Goal: Task Accomplishment & Management: Use online tool/utility

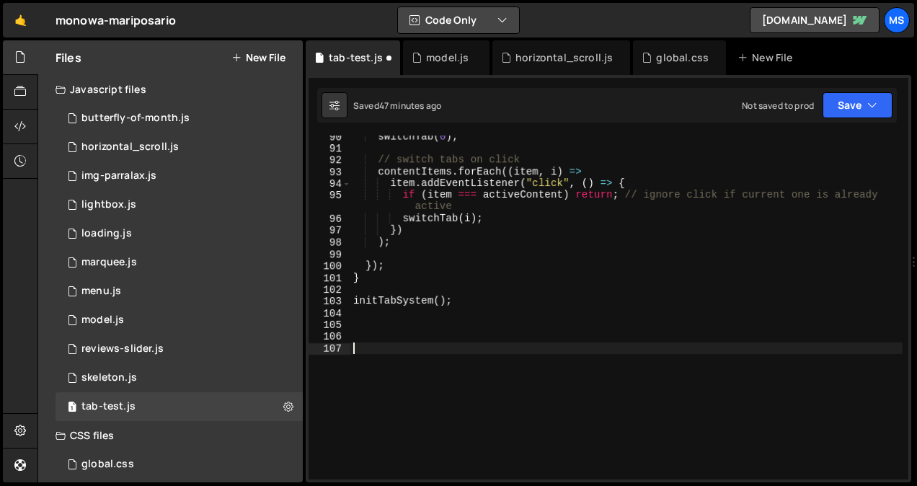
scroll to position [1088, 0]
paste textarea "});"
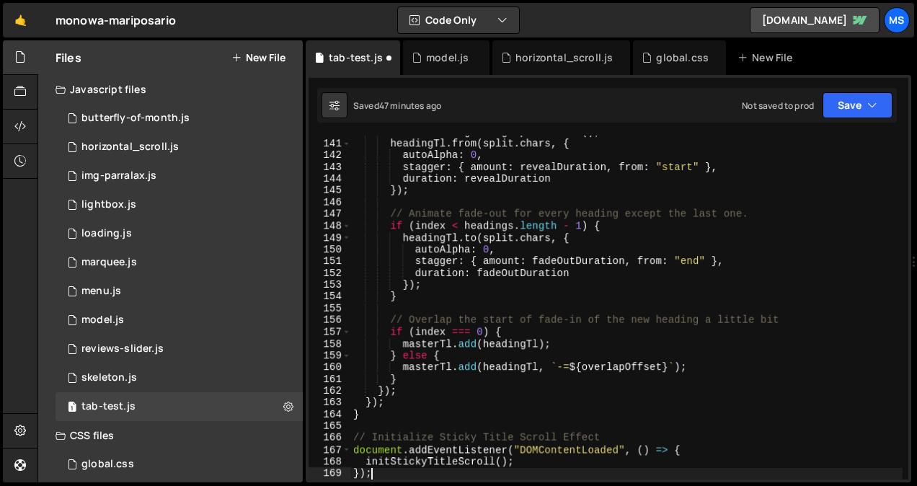
scroll to position [1693, 0]
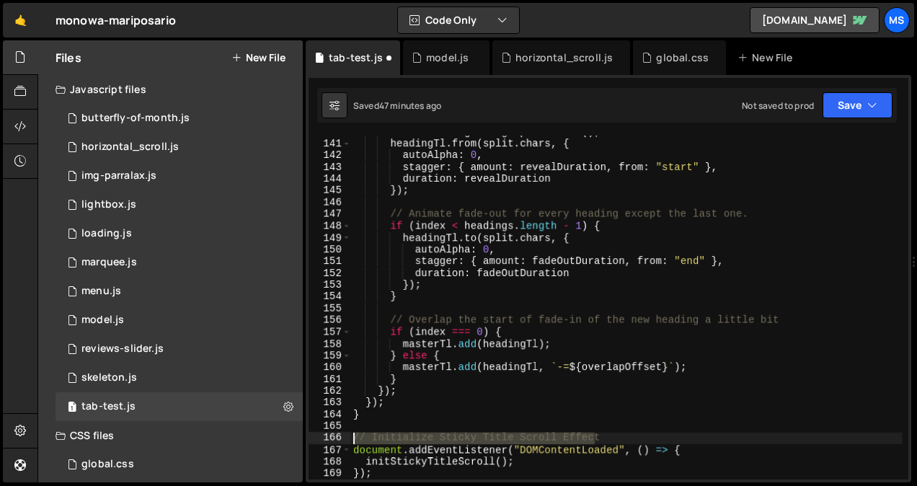
drag, startPoint x: 687, startPoint y: 443, endPoint x: 332, endPoint y: 439, distance: 354.8
click at [332, 439] on div "}); 140 141 142 143 144 145 146 147 148 149 150 151 152 153 154 155 156 157 158…" at bounding box center [609, 308] width 600 height 344
type textarea "// Initialize Sticky Title Scroll Effect"
click at [333, 449] on div "167" at bounding box center [330, 450] width 43 height 12
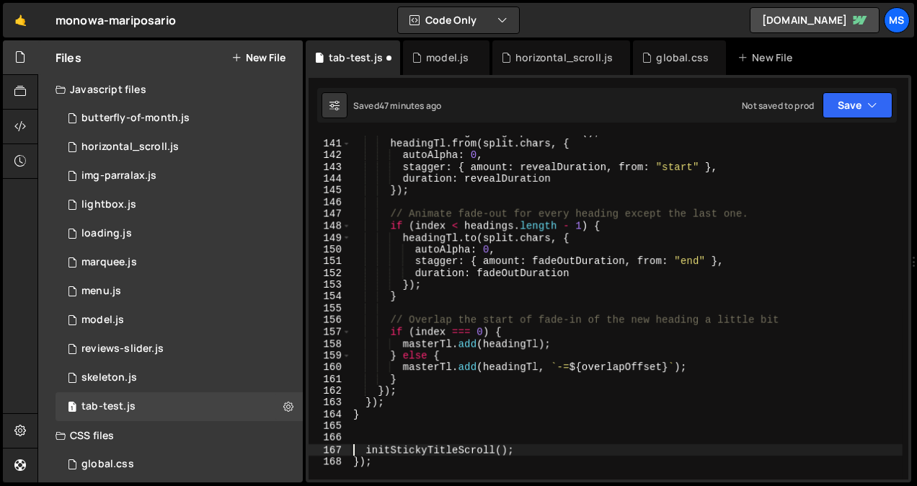
click at [331, 464] on div "168" at bounding box center [330, 462] width 43 height 12
type textarea "});"
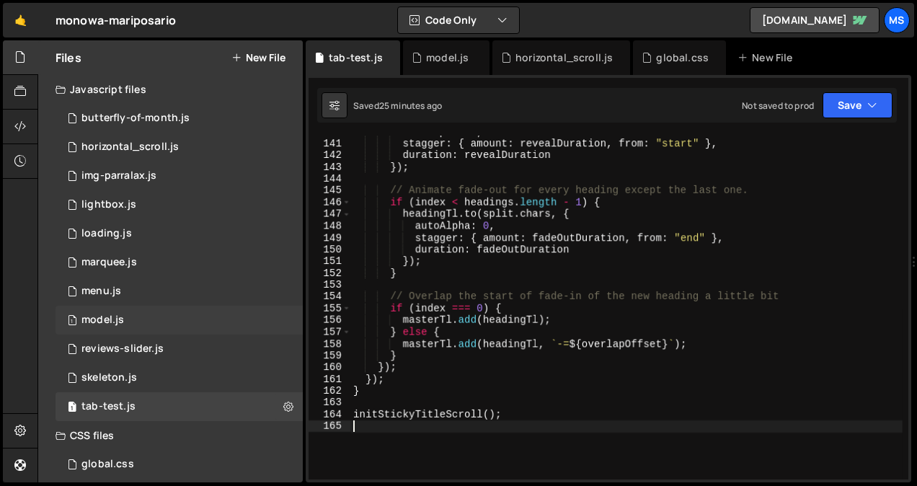
click at [113, 318] on div "model.js" at bounding box center [102, 320] width 43 height 13
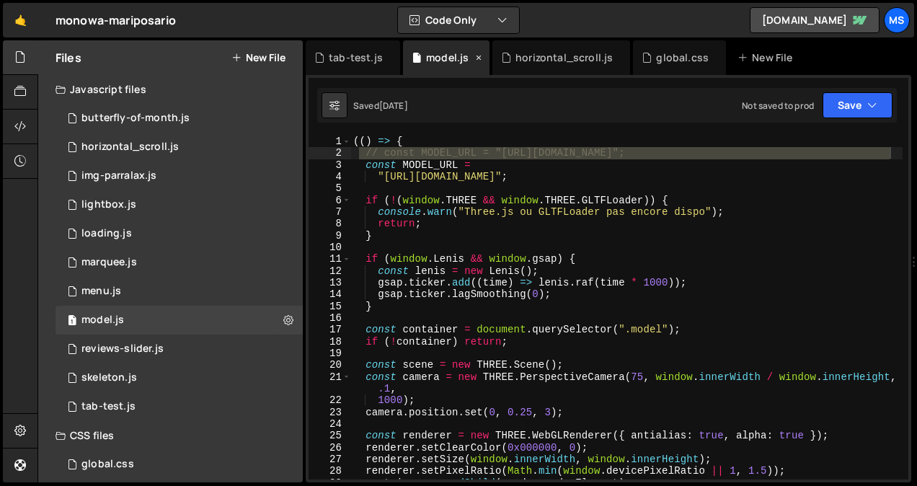
scroll to position [1325, 0]
click at [386, 60] on icon at bounding box center [389, 57] width 10 height 14
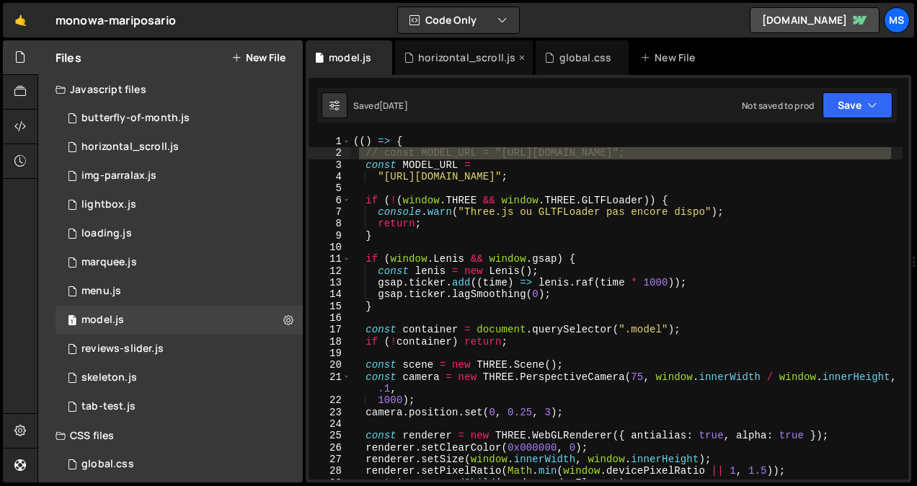
click at [472, 57] on div "horizontal_scroll.js" at bounding box center [466, 57] width 97 height 14
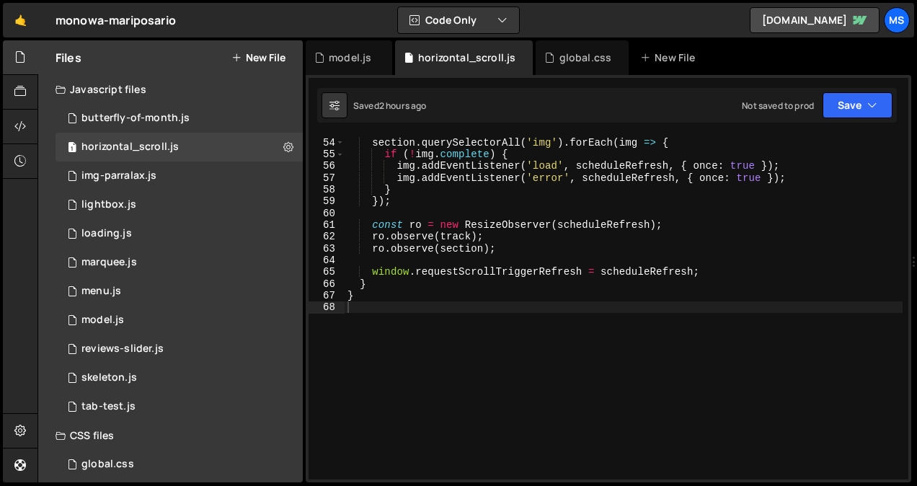
click at [447, 302] on div "section . querySelectorAll ( 'img' ) . forEach ( img => { if ( ! img . complete…" at bounding box center [624, 309] width 558 height 368
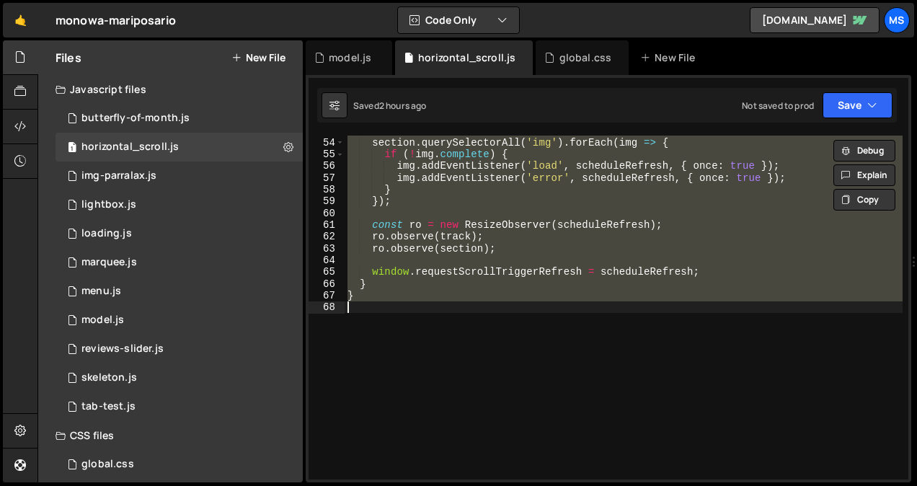
type textarea "// }"
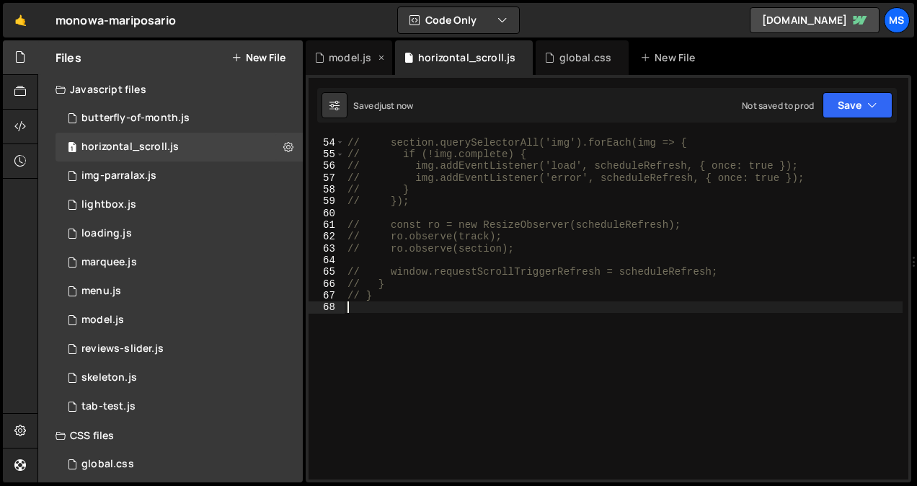
click at [341, 53] on div "model.js" at bounding box center [350, 57] width 43 height 14
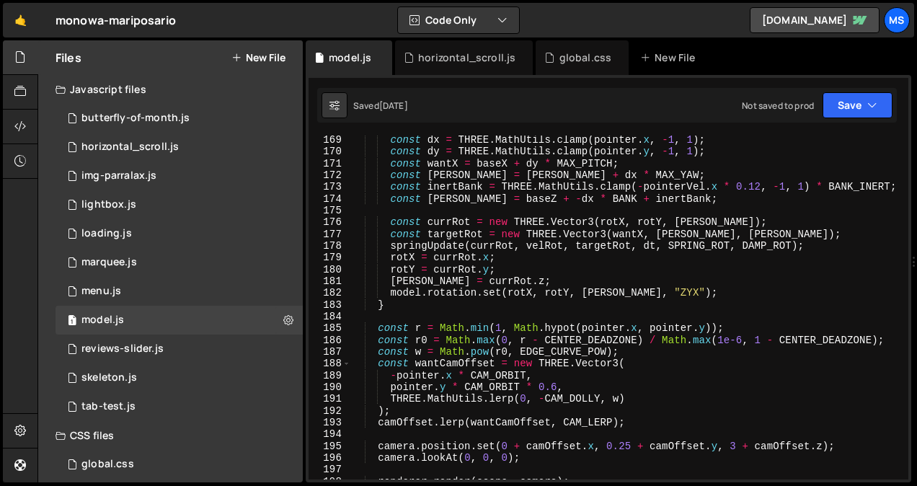
scroll to position [1983, 0]
